Goal: Find specific page/section: Find specific page/section

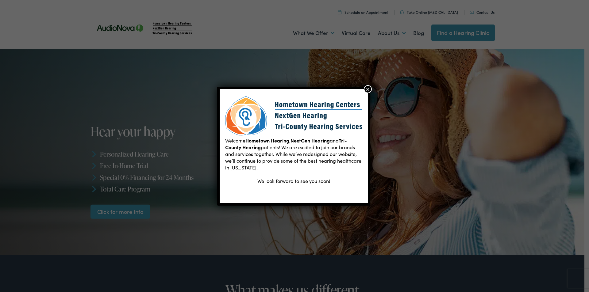
click at [367, 89] on button "×" at bounding box center [368, 89] width 8 height 8
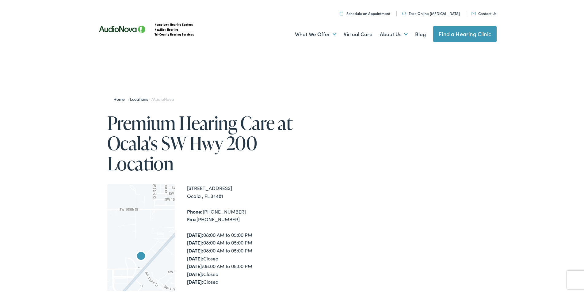
click at [444, 31] on link "Find a Hearing Clinic" at bounding box center [464, 33] width 63 height 17
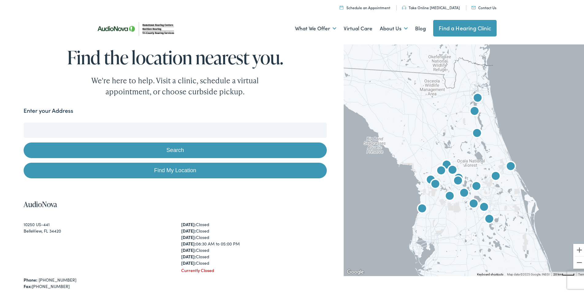
click at [97, 127] on input "Enter your Address" at bounding box center [175, 128] width 303 height 15
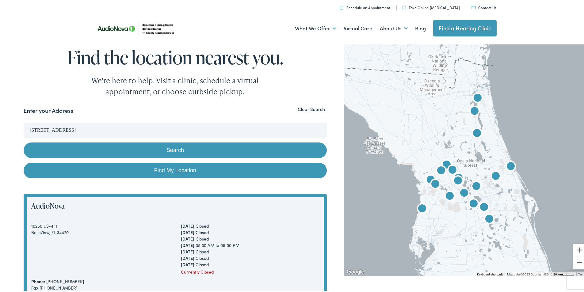
click at [135, 151] on button "Search" at bounding box center [175, 149] width 303 height 16
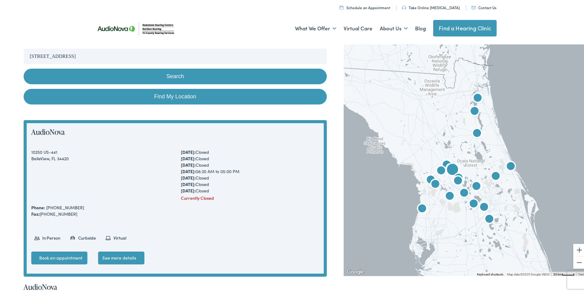
scroll to position [61, 0]
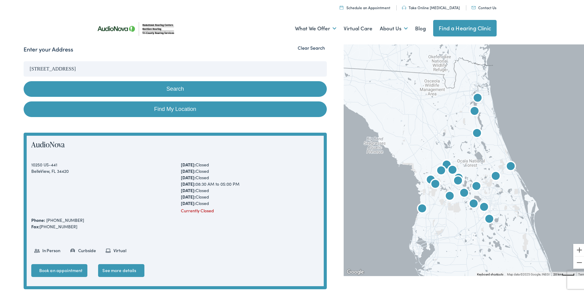
click at [134, 89] on button "Search" at bounding box center [175, 88] width 303 height 16
click at [174, 108] on link "Find My Location" at bounding box center [175, 108] width 303 height 16
type input "Homosassa Springs, Florida"
click at [175, 88] on button "Search" at bounding box center [175, 88] width 303 height 16
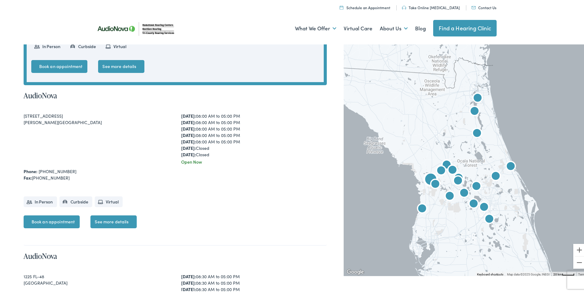
scroll to position [276, 0]
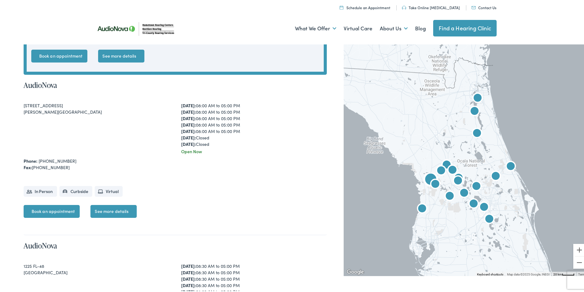
drag, startPoint x: 25, startPoint y: 104, endPoint x: 72, endPoint y: 105, distance: 47.3
click at [72, 105] on div "4065 N Lecanto Highway, Suite 400" at bounding box center [97, 104] width 146 height 6
copy div "4065 N Lecanto Highway"
click at [148, 127] on div "4065 N Lecanto Highway, Suite 400 Beverly Hills, FL 34465" at bounding box center [97, 127] width 146 height 52
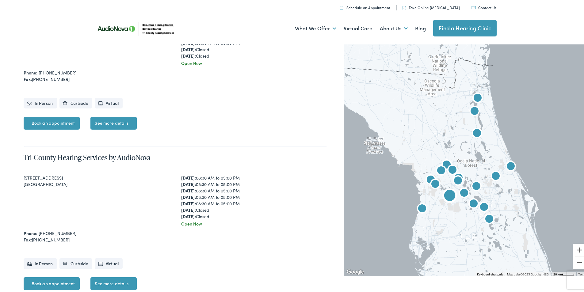
scroll to position [552, 0]
